Goal: Navigation & Orientation: Find specific page/section

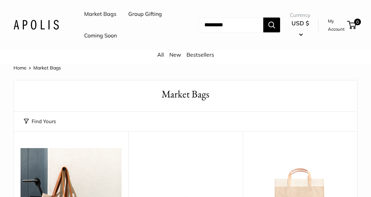
click at [160, 55] on link "All" at bounding box center [160, 54] width 7 height 7
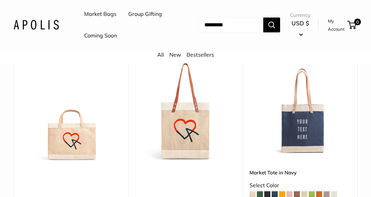
scroll to position [3289, 0]
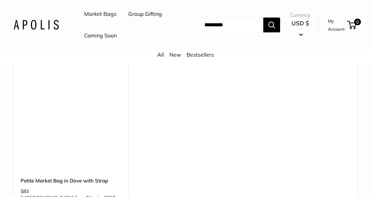
scroll to position [1457, 0]
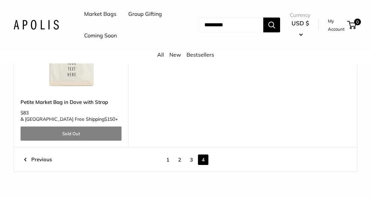
click at [191, 154] on link "3" at bounding box center [191, 159] width 10 height 10
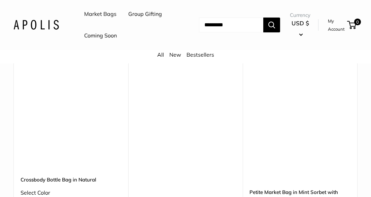
scroll to position [2063, 0]
